Goal: Download file/media

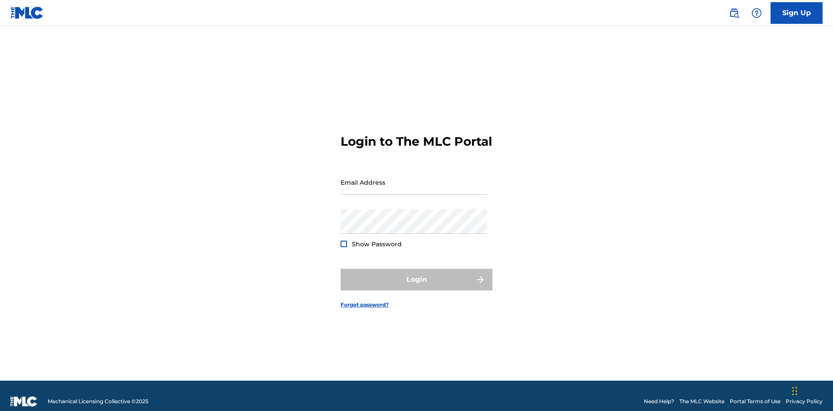
scroll to position [11, 0]
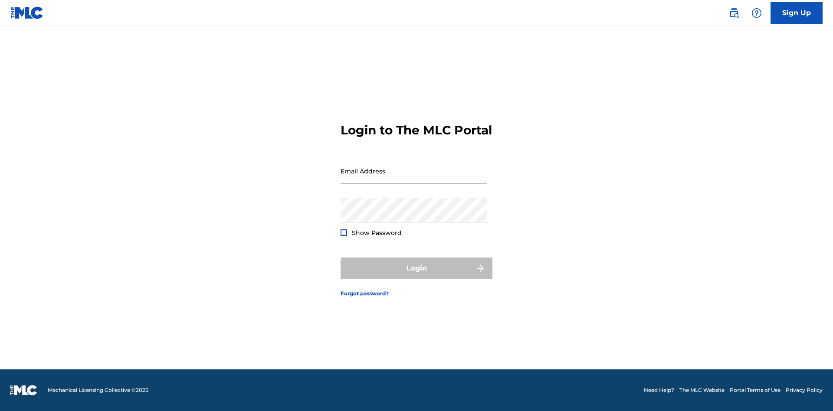
click at [414, 178] on input "Email Address" at bounding box center [413, 171] width 147 height 25
type input "9f686631-9005-4096-ac1b-5789141f5025@mailslurp.com"
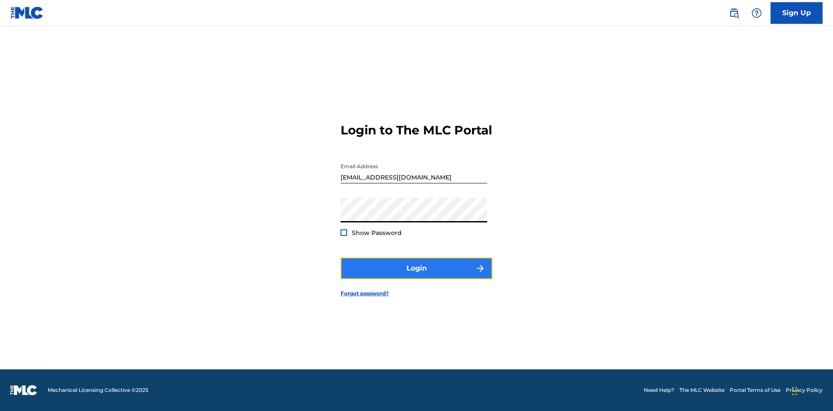
click at [416, 276] on button "Login" at bounding box center [416, 269] width 152 height 22
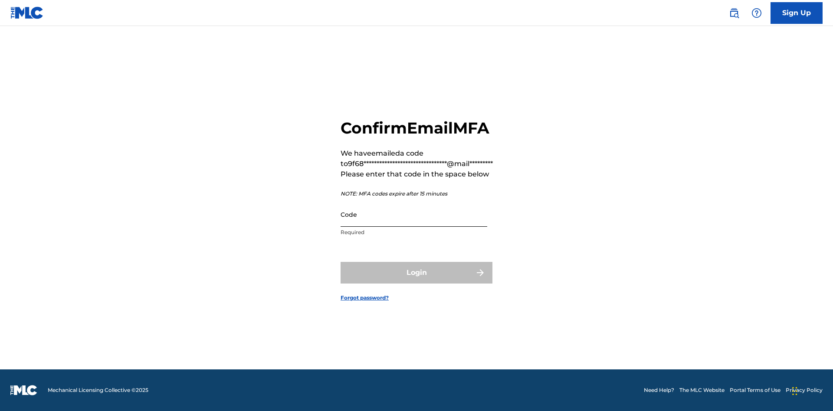
click at [414, 214] on input "Code" at bounding box center [413, 214] width 147 height 25
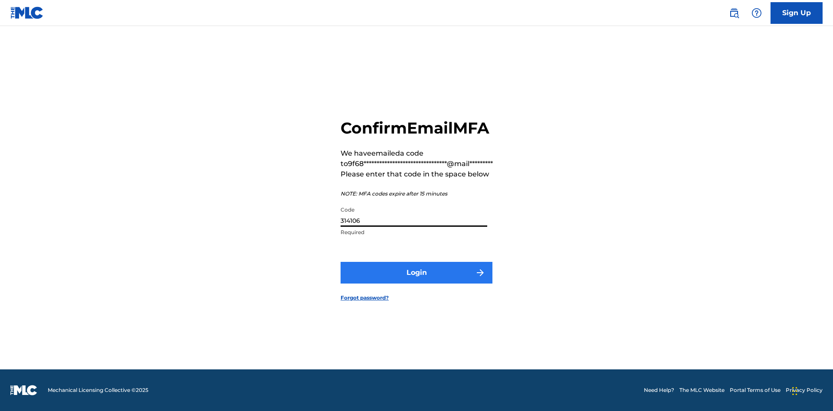
type input "314106"
click at [416, 272] on button "Login" at bounding box center [416, 273] width 152 height 22
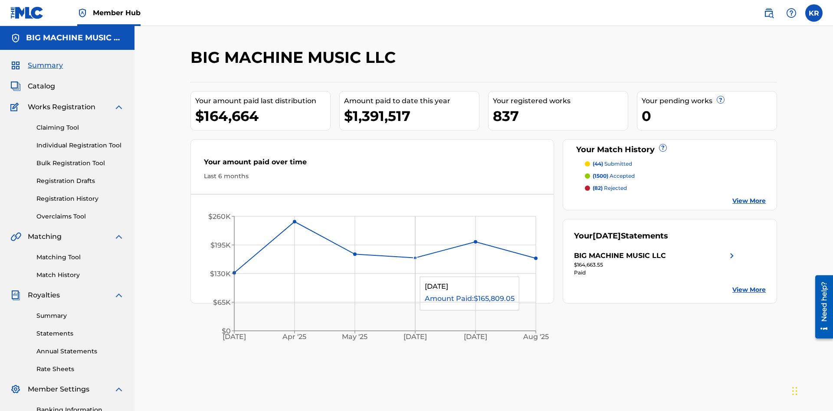
scroll to position [127, 0]
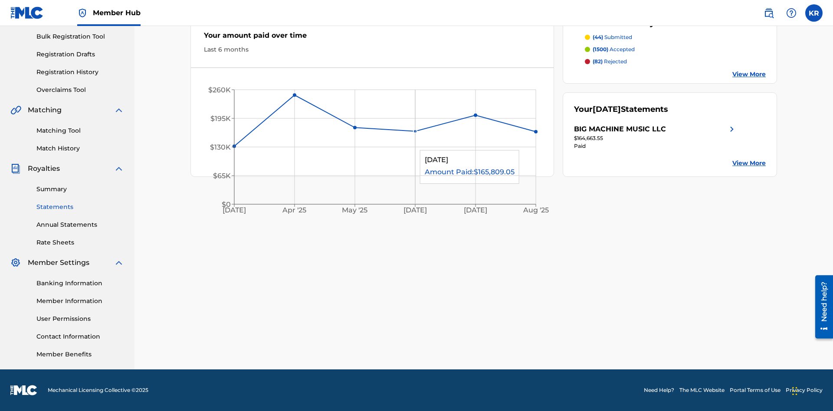
click at [80, 207] on link "Statements" at bounding box center [80, 207] width 88 height 9
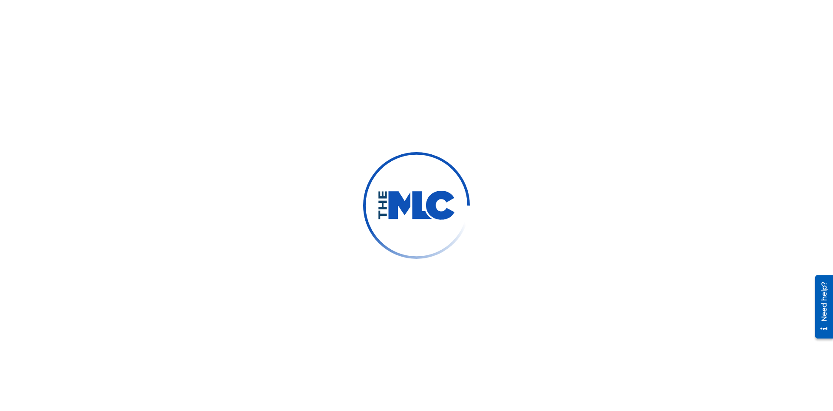
scroll to position [129, 0]
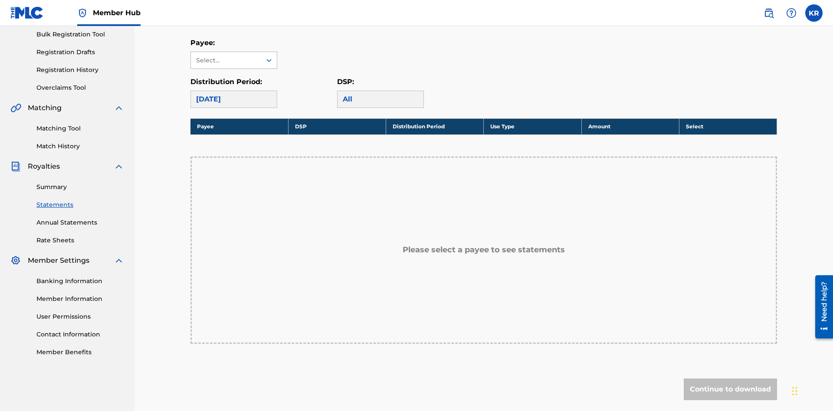
click at [226, 60] on div "Select..." at bounding box center [225, 60] width 59 height 9
click at [234, 85] on div "BIG MACHINE MUSIC LLC" at bounding box center [234, 85] width 86 height 32
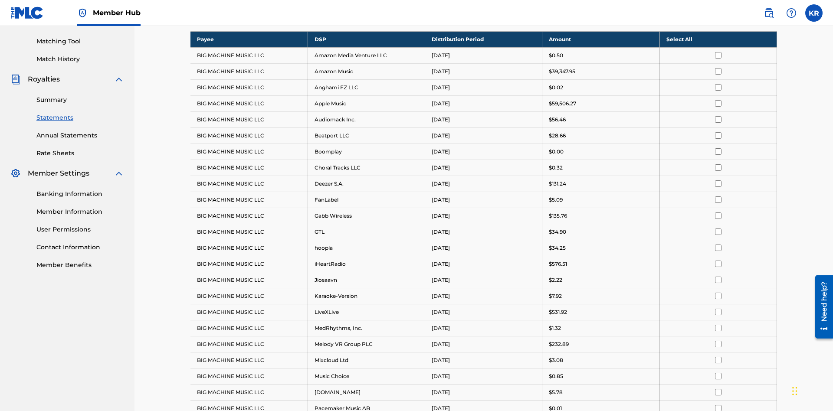
click at [226, 17] on div "August 2025" at bounding box center [226, 12] width 60 height 10
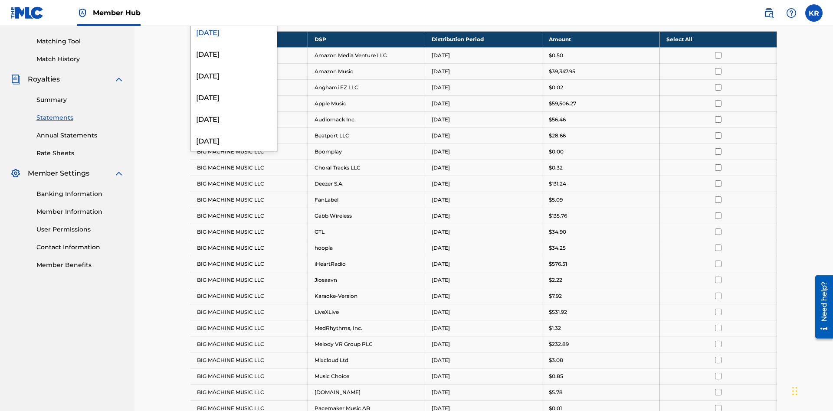
scroll to position [168, 0]
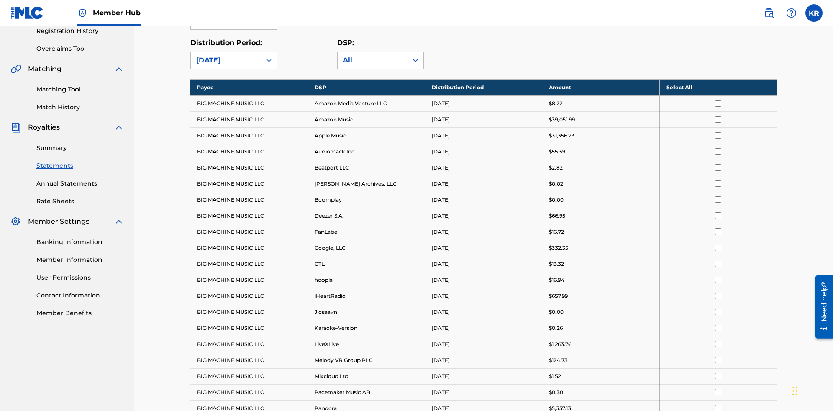
scroll to position [0, 0]
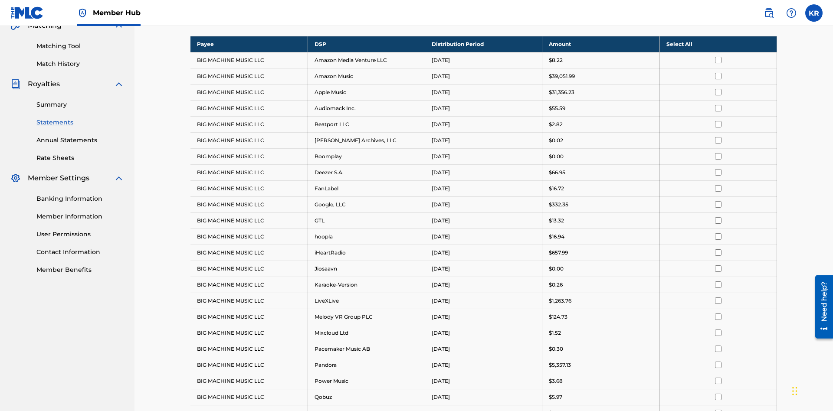
click at [718, 233] on input "checkbox" at bounding box center [718, 236] width 7 height 7
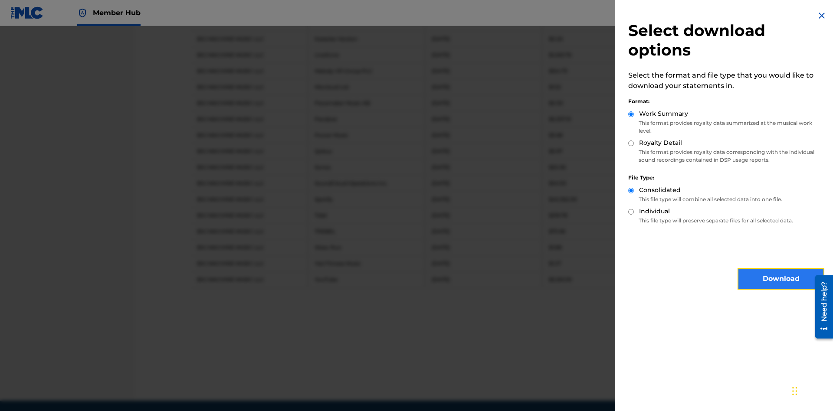
click at [781, 279] on button "Download" at bounding box center [780, 279] width 87 height 22
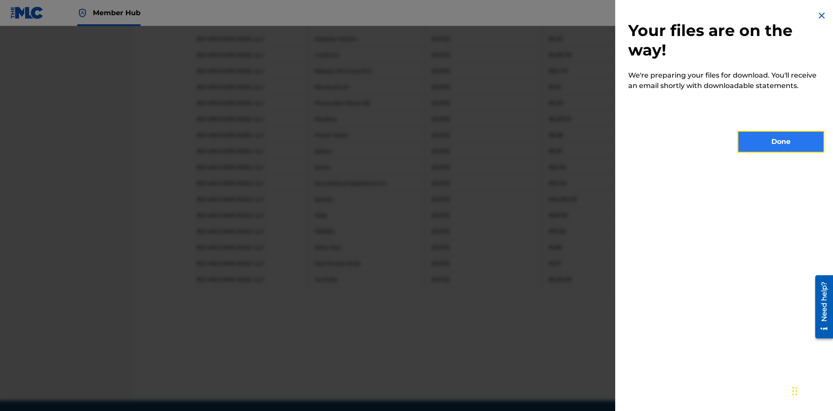
click at [781, 142] on button "Done" at bounding box center [780, 142] width 87 height 22
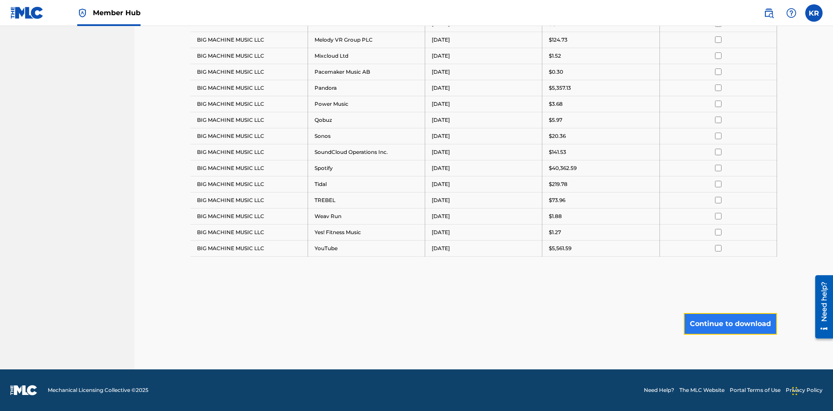
click at [730, 324] on button "Continue to download" at bounding box center [730, 324] width 93 height 22
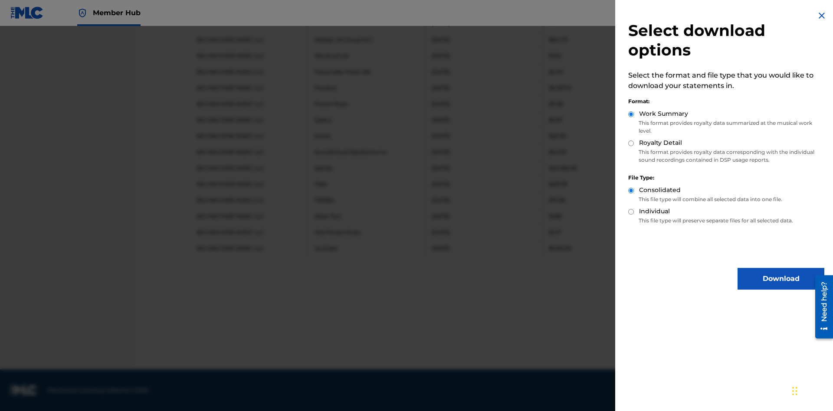
click at [631, 143] on input "Royalty Detail" at bounding box center [631, 144] width 6 height 6
radio input "true"
click at [781, 279] on button "Download" at bounding box center [780, 279] width 87 height 22
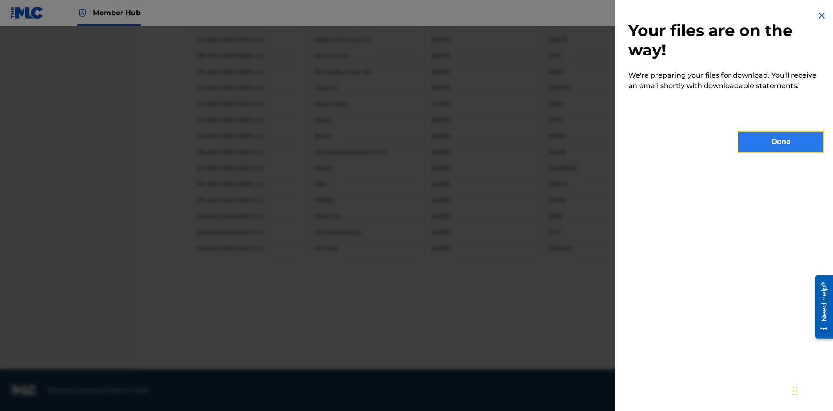
click at [781, 142] on button "Done" at bounding box center [780, 142] width 87 height 22
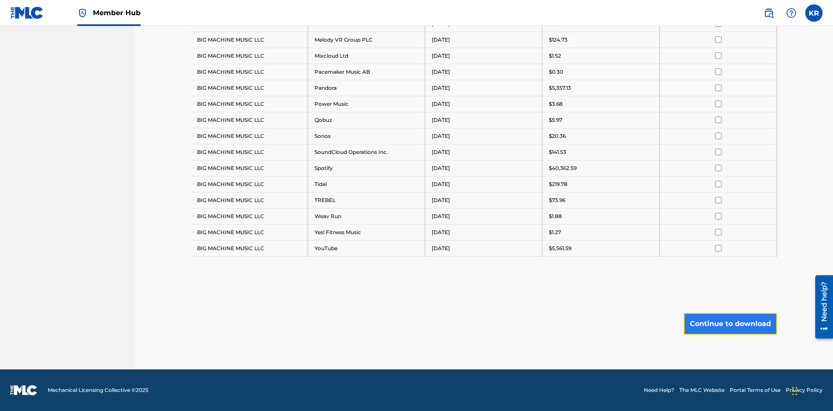
click at [730, 324] on button "Continue to download" at bounding box center [730, 324] width 93 height 22
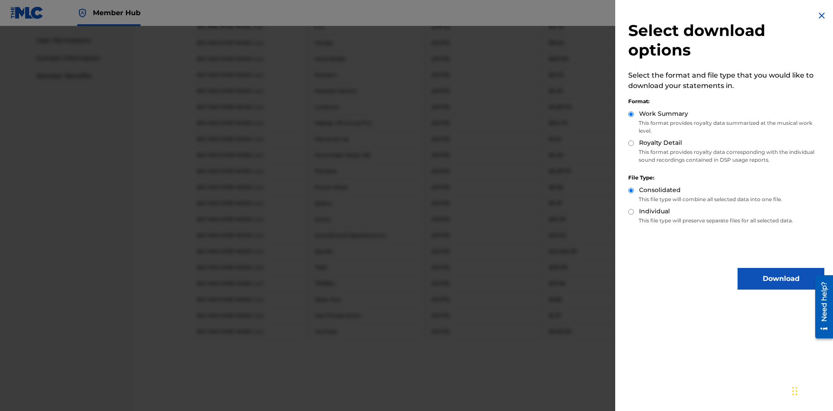
click at [631, 212] on input "Individual" at bounding box center [631, 212] width 6 height 6
radio input "true"
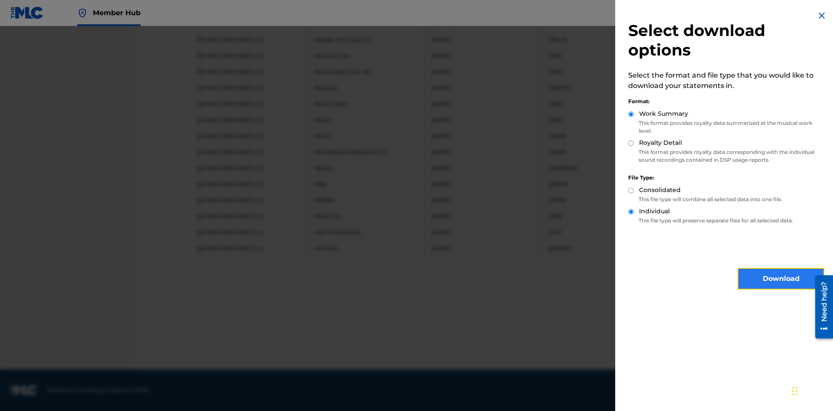
click at [781, 279] on button "Download" at bounding box center [780, 279] width 87 height 22
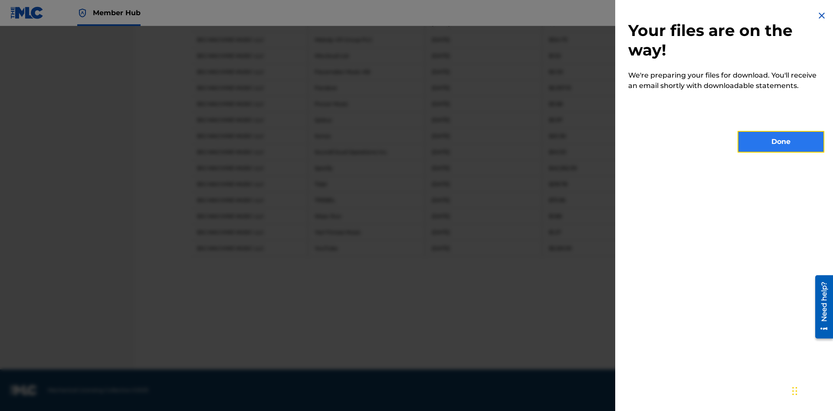
click at [781, 142] on button "Done" at bounding box center [780, 142] width 87 height 22
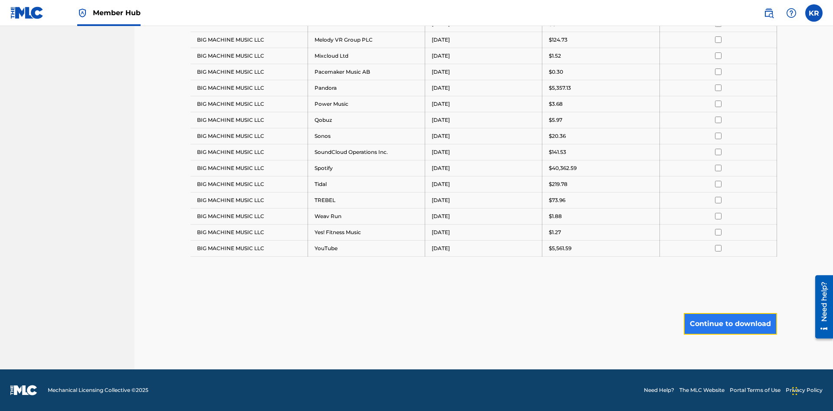
click at [730, 324] on button "Continue to download" at bounding box center [730, 324] width 93 height 22
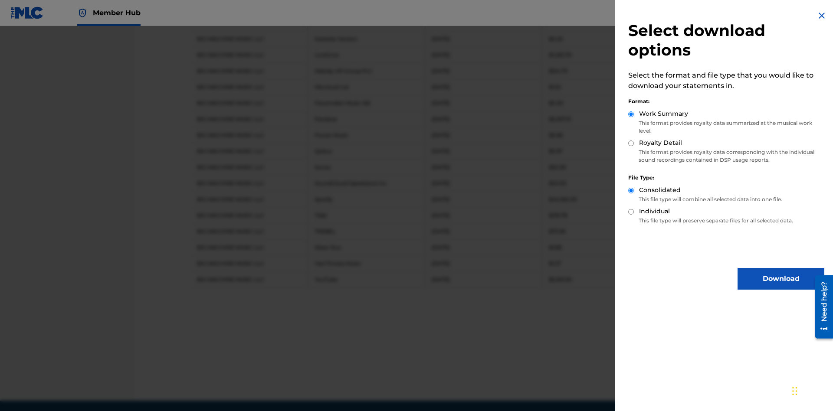
click at [631, 143] on input "Royalty Detail" at bounding box center [631, 144] width 6 height 6
radio input "true"
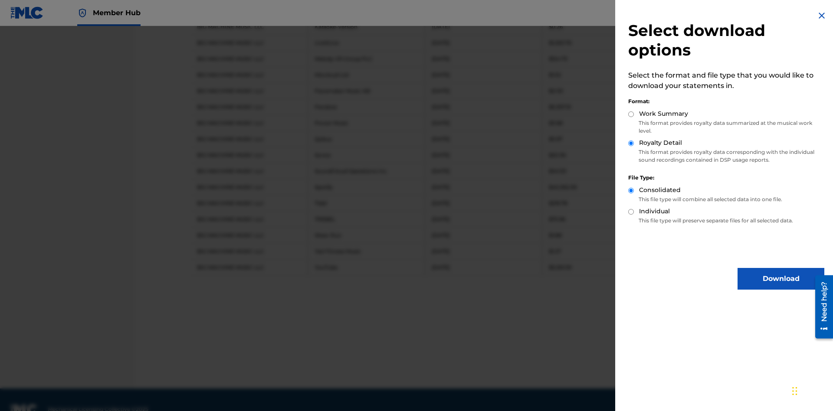
click at [631, 212] on input "Individual" at bounding box center [631, 212] width 6 height 6
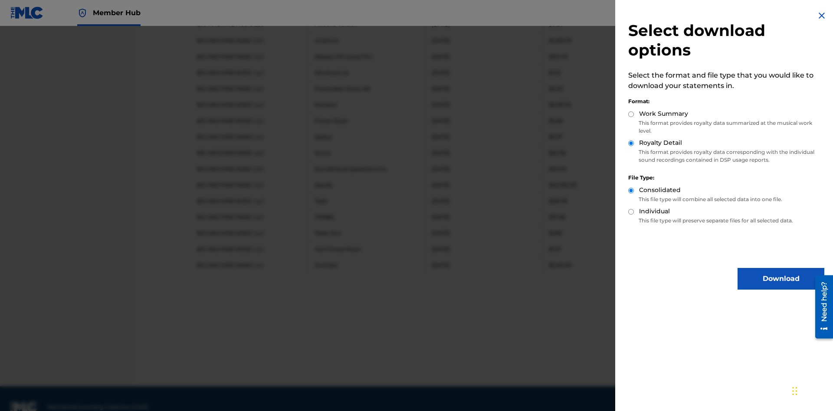
radio input "true"
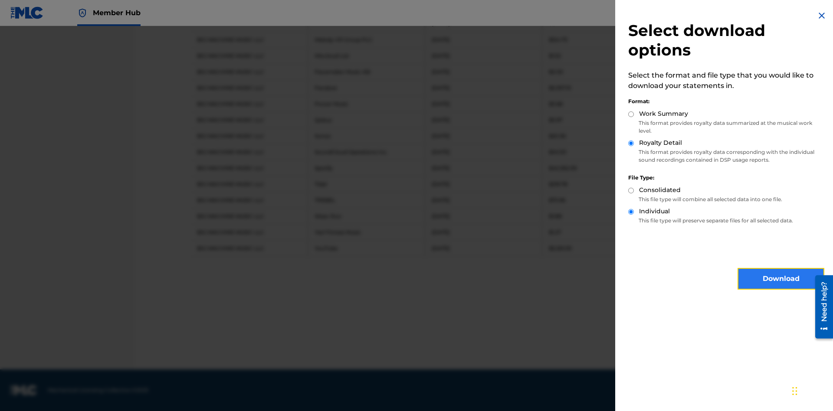
click at [781, 279] on button "Download" at bounding box center [780, 279] width 87 height 22
